Goal: Book appointment/travel/reservation

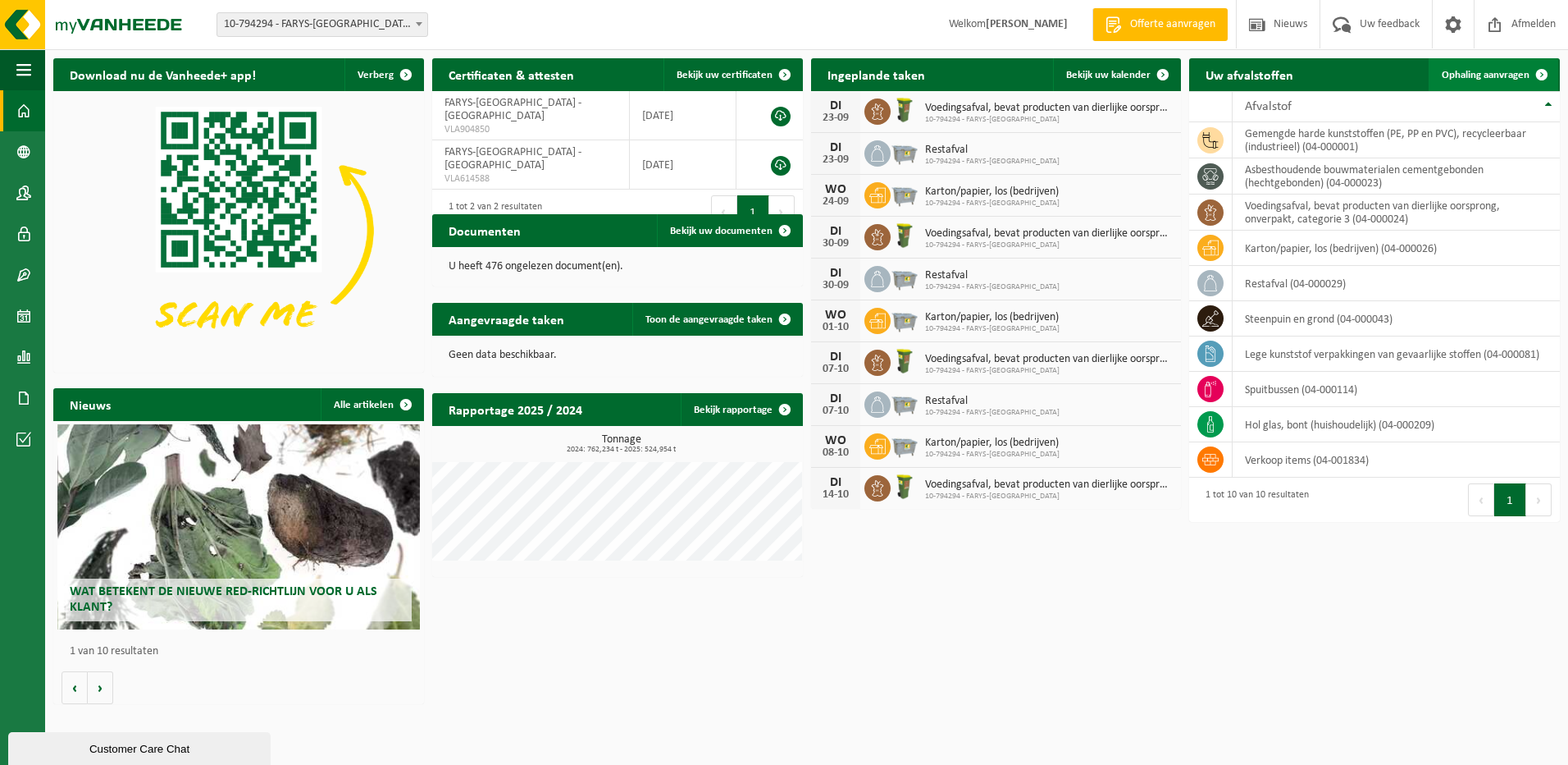
click at [1504, 76] on span "Ophaling aanvragen" at bounding box center [1486, 75] width 87 height 11
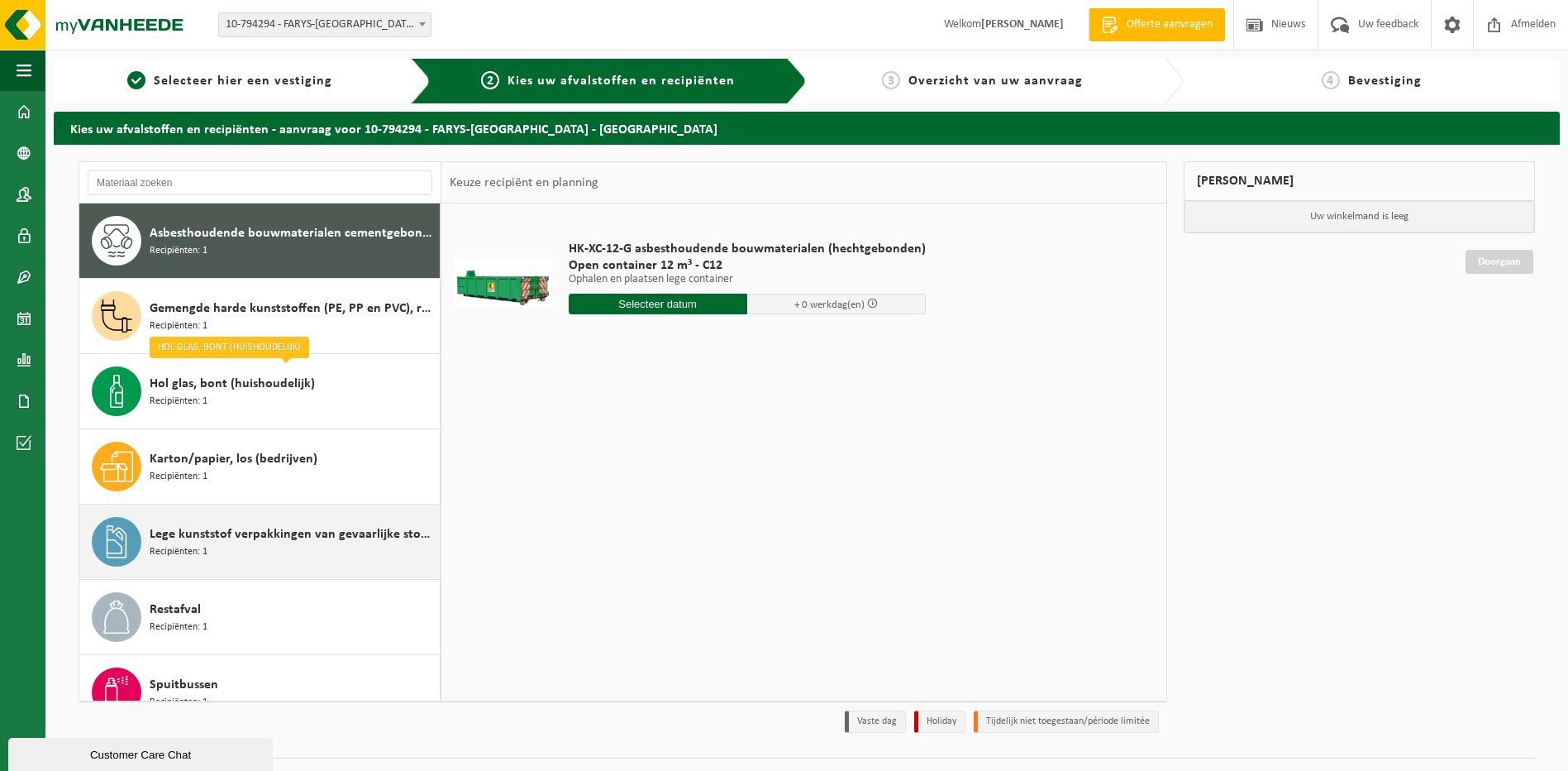
scroll to position [179, 0]
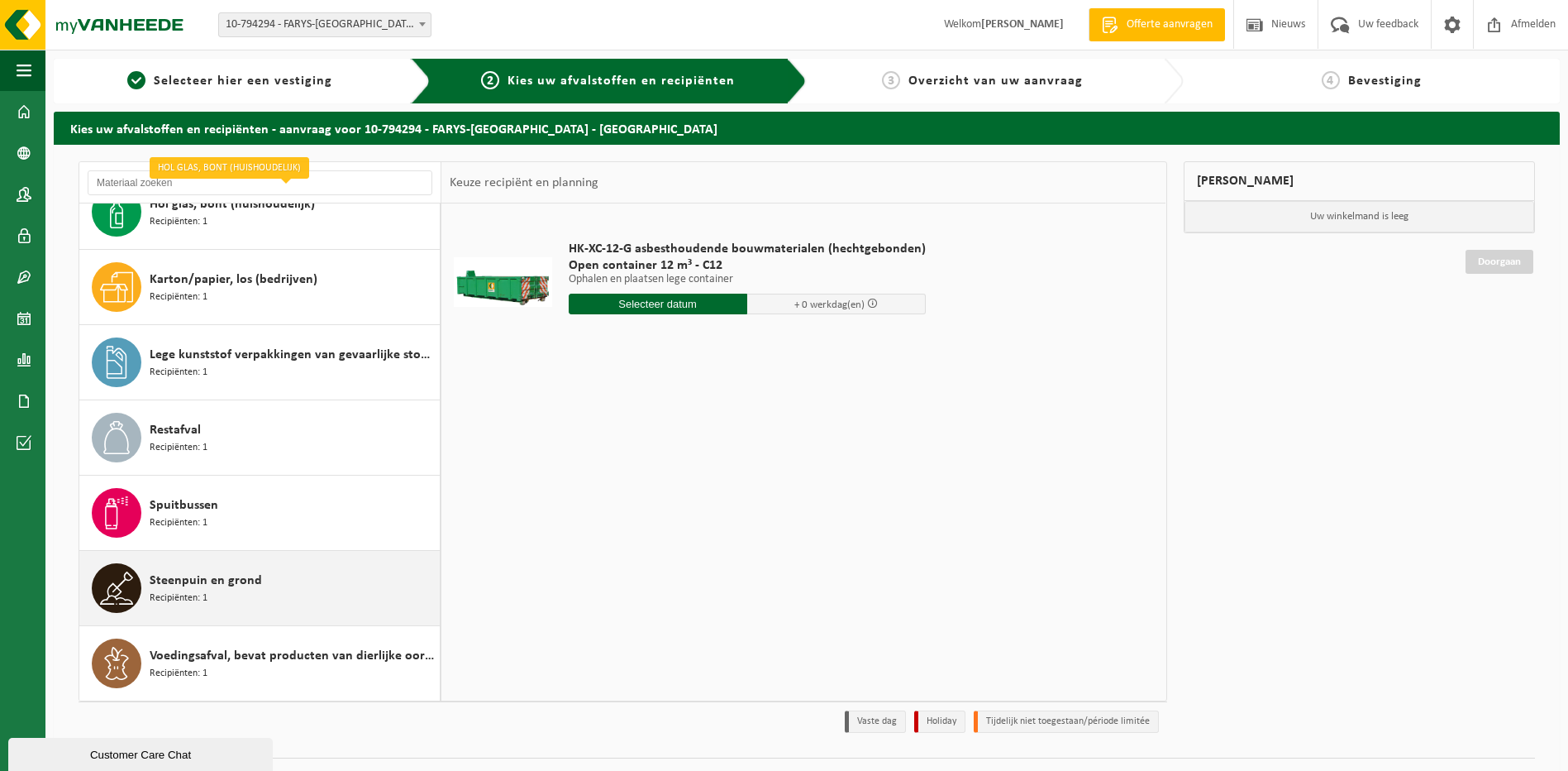
click at [215, 587] on span "Steenpuin en grond" at bounding box center [205, 580] width 112 height 20
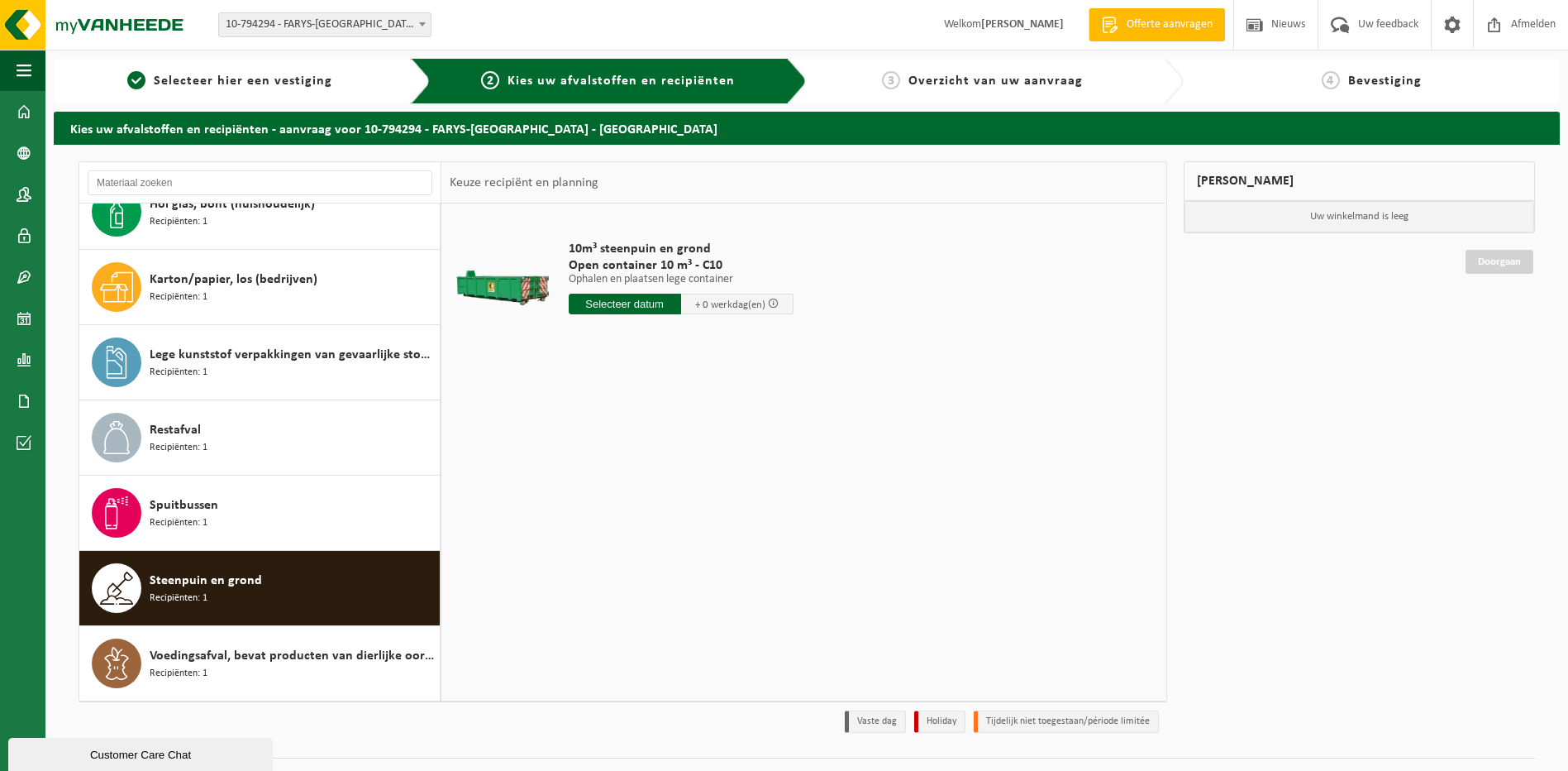
click at [642, 301] on input "text" at bounding box center [624, 303] width 112 height 21
click at [616, 478] on div "23" at bounding box center [613, 477] width 29 height 26
type input "Van 2025-09-23"
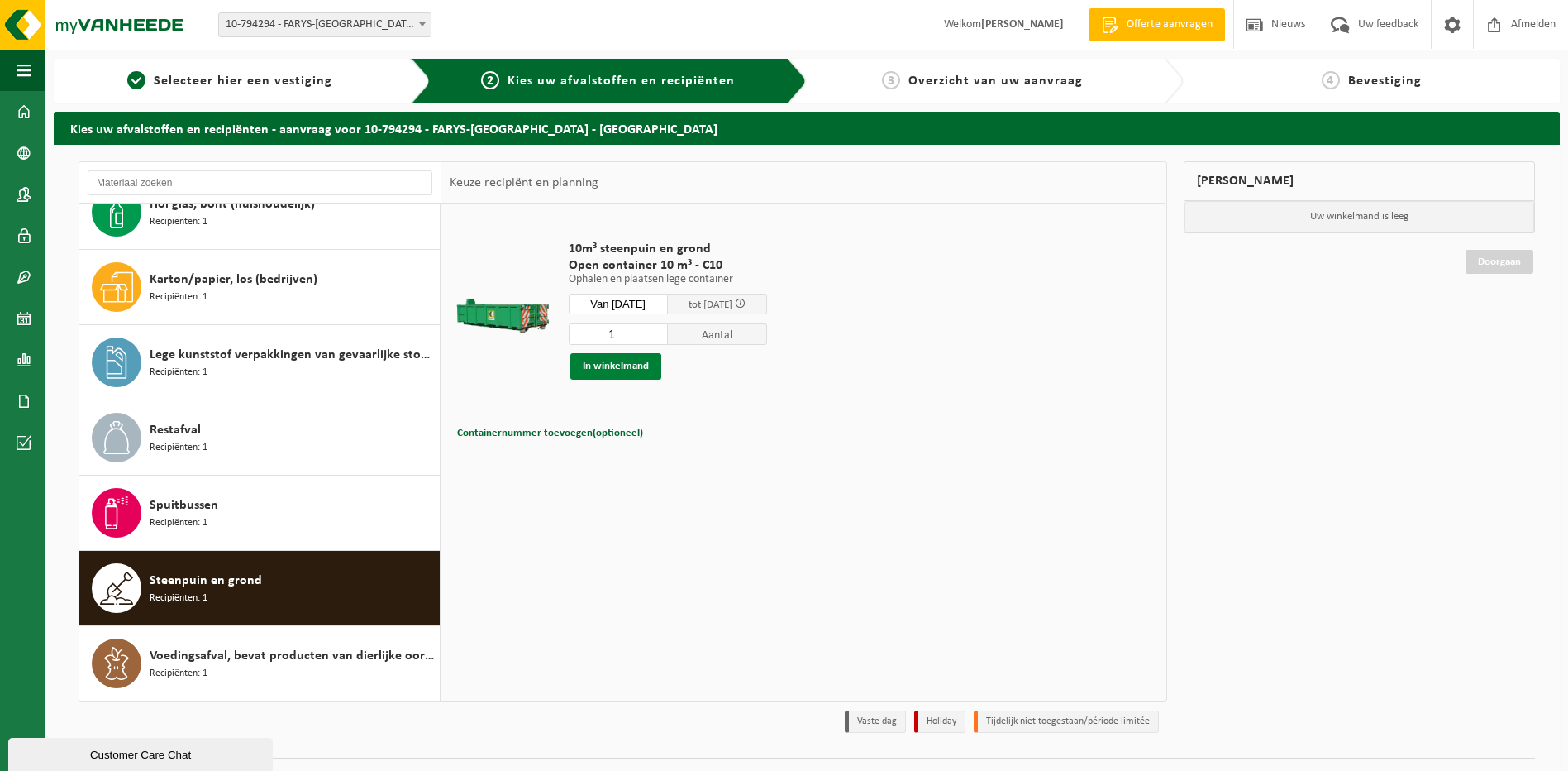
click at [607, 367] on button "In winkelmand" at bounding box center [615, 365] width 91 height 26
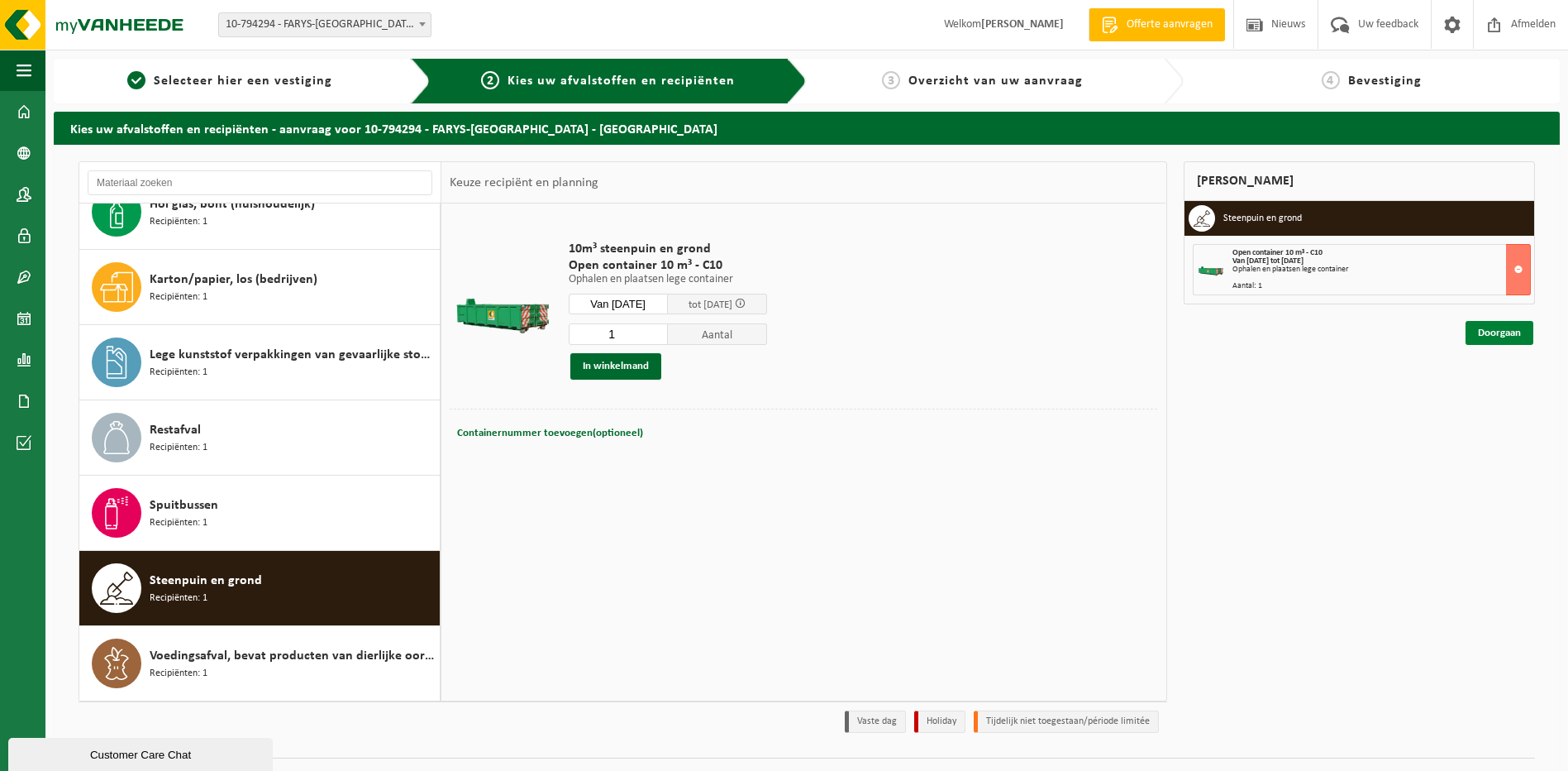
click at [1501, 332] on link "Doorgaan" at bounding box center [1499, 333] width 67 height 24
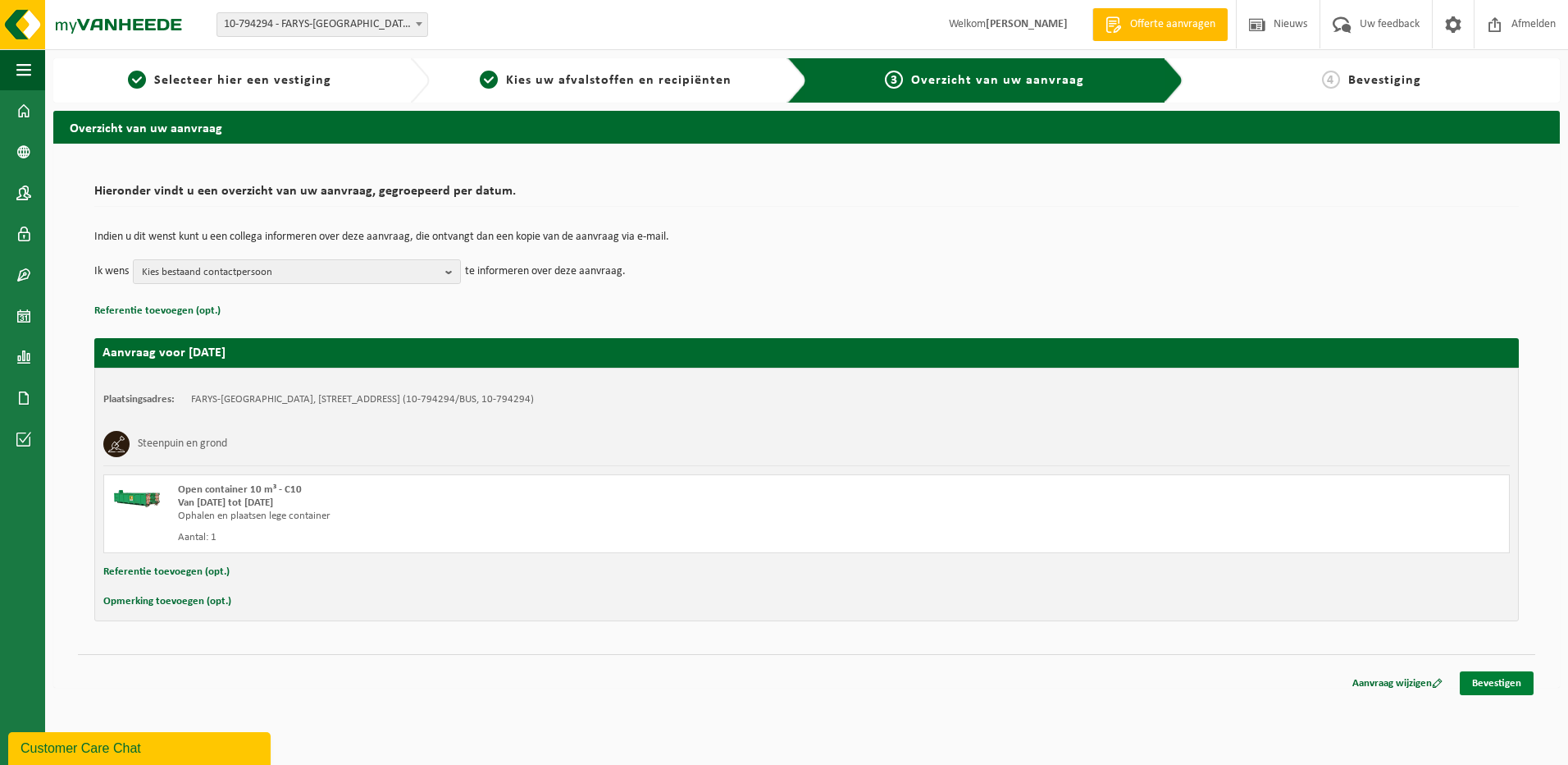
click at [1505, 681] on link "Bevestigen" at bounding box center [1497, 683] width 74 height 24
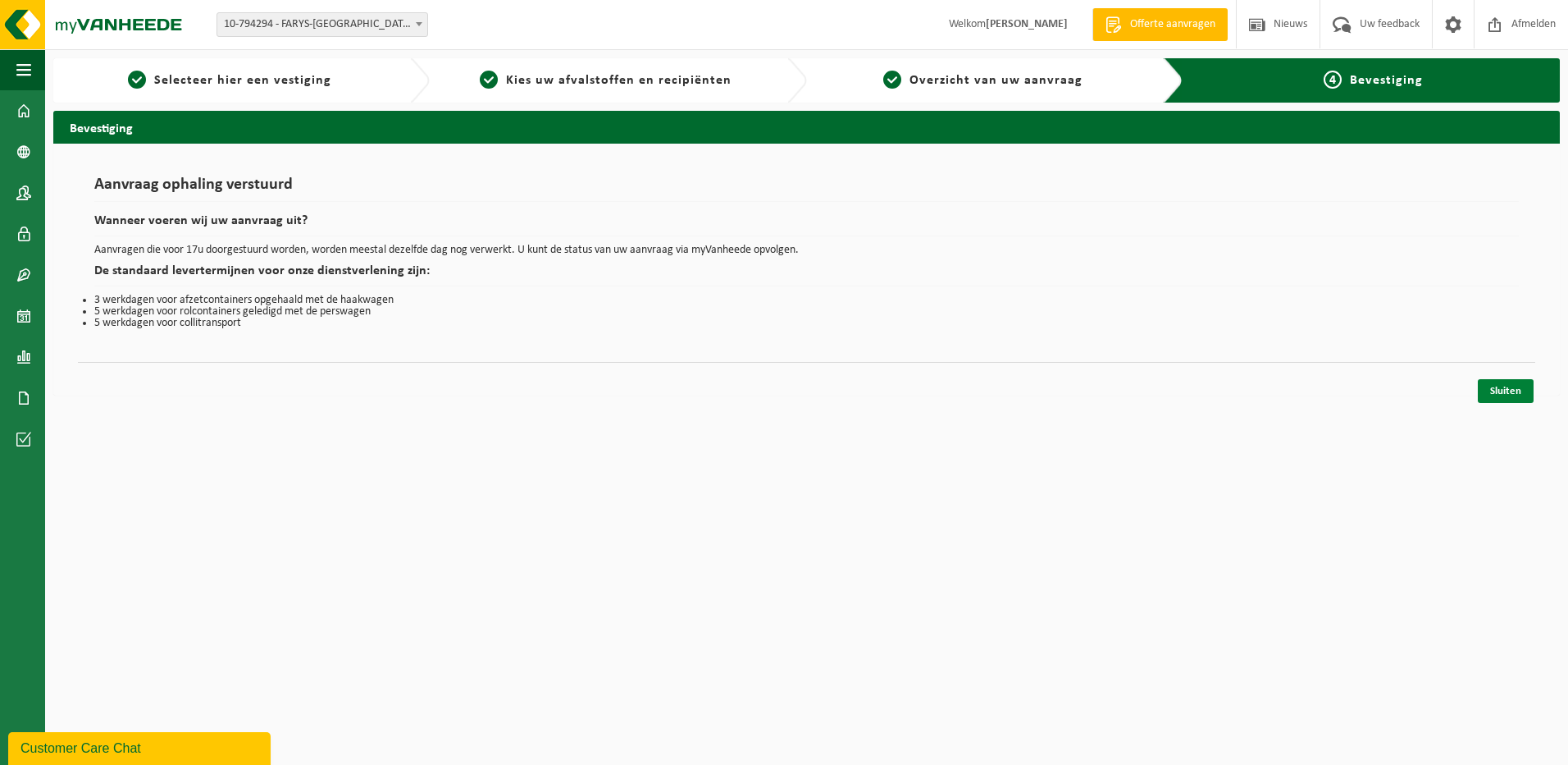
click at [1504, 387] on link "Sluiten" at bounding box center [1506, 391] width 55 height 24
